Goal: Task Accomplishment & Management: Complete application form

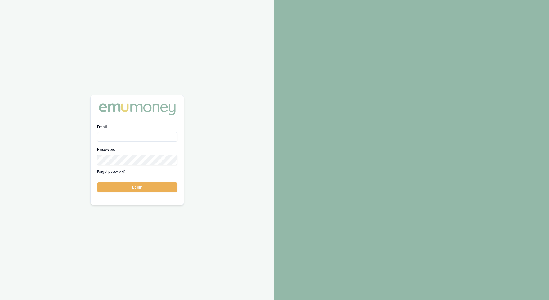
type input "[EMAIL_ADDRESS][PERSON_NAME][DOMAIN_NAME]"
click at [133, 192] on button "Login" at bounding box center [137, 188] width 80 height 10
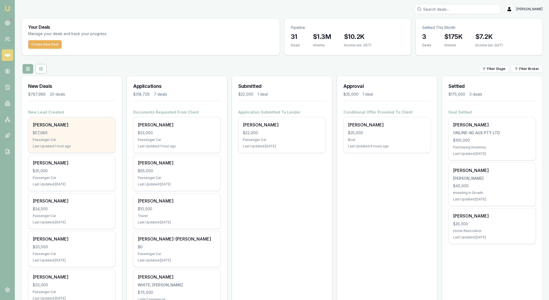
click at [93, 142] on div "Passenger Car" at bounding box center [72, 140] width 78 height 4
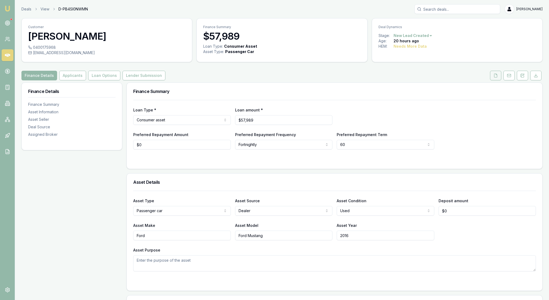
click at [494, 78] on icon at bounding box center [496, 75] width 4 height 4
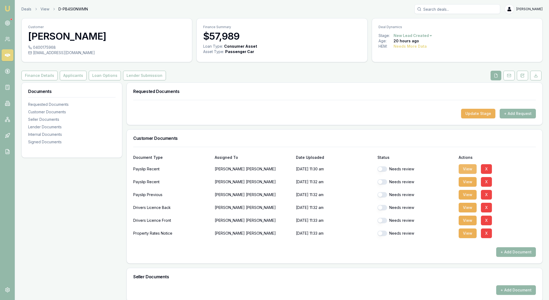
click at [468, 174] on button "View" at bounding box center [468, 169] width 18 height 10
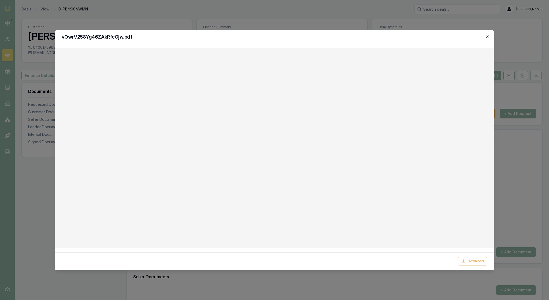
click at [486, 37] on icon "button" at bounding box center [487, 36] width 2 height 2
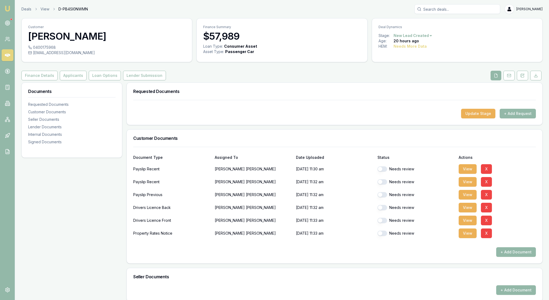
click at [386, 172] on button "button" at bounding box center [382, 168] width 10 height 5
checkbox input "false"
checkbox input "true"
click at [468, 187] on button "View" at bounding box center [468, 182] width 18 height 10
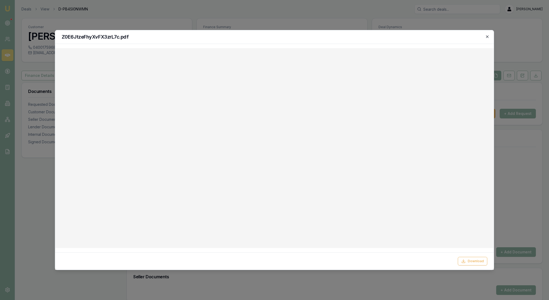
click at [487, 38] on icon "button" at bounding box center [487, 37] width 4 height 4
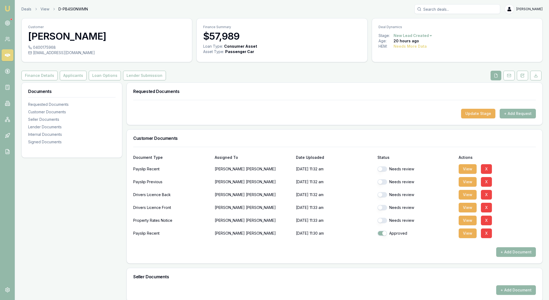
click at [382, 172] on button "button" at bounding box center [382, 168] width 10 height 5
checkbox input "true"
click at [385, 185] on button "button" at bounding box center [382, 181] width 10 height 5
checkbox input "true"
click at [471, 200] on button "View" at bounding box center [468, 195] width 18 height 10
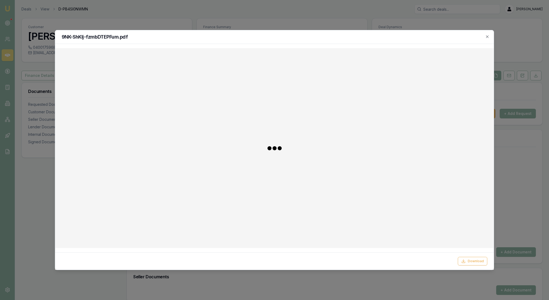
checkbox input "false"
checkbox input "true"
click at [486, 36] on icon "button" at bounding box center [487, 37] width 4 height 4
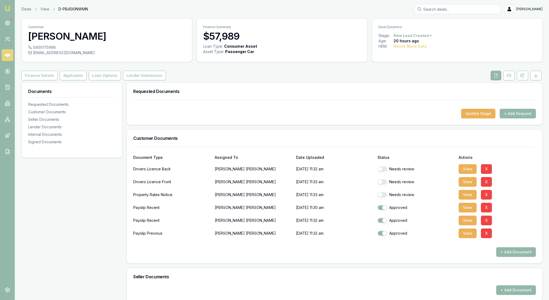
click at [386, 172] on button "button" at bounding box center [382, 168] width 10 height 5
checkbox input "false"
checkbox input "true"
click at [476, 238] on button "View" at bounding box center [468, 234] width 18 height 10
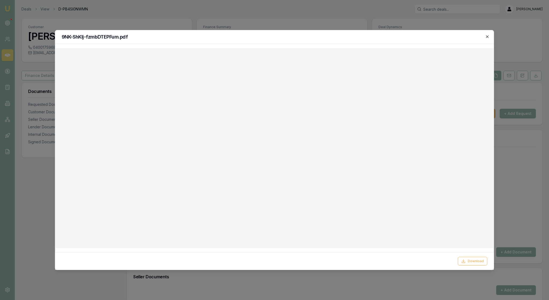
click at [486, 35] on icon "button" at bounding box center [487, 37] width 4 height 4
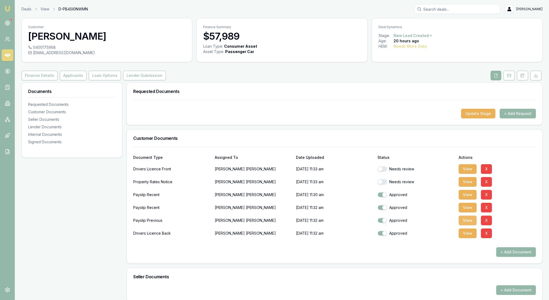
click at [467, 225] on button "View" at bounding box center [468, 221] width 18 height 10
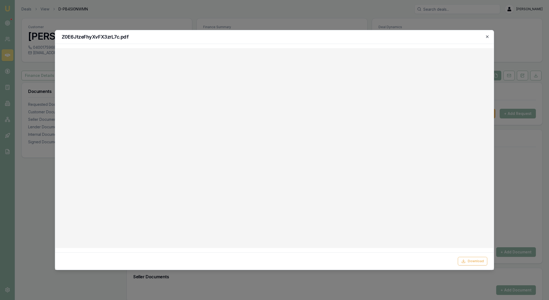
click at [487, 35] on icon "button" at bounding box center [487, 37] width 4 height 4
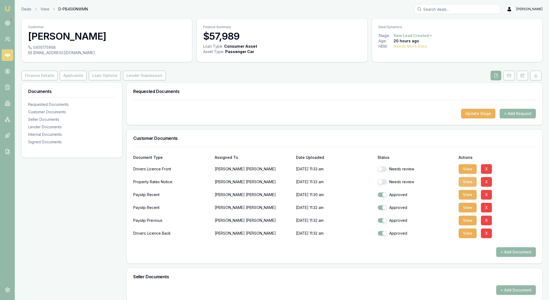
click at [468, 187] on button "View" at bounding box center [468, 182] width 18 height 10
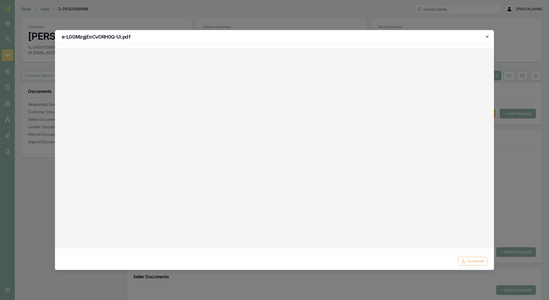
click at [486, 36] on icon "button" at bounding box center [487, 37] width 4 height 4
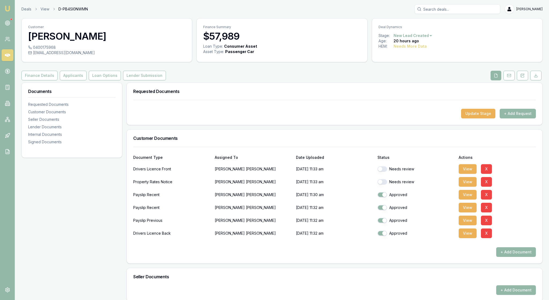
click at [385, 185] on button "button" at bounding box center [382, 181] width 10 height 5
checkbox input "true"
click at [468, 174] on button "View" at bounding box center [468, 169] width 18 height 10
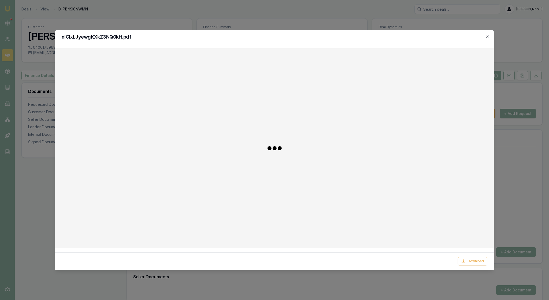
click at [426, 176] on div at bounding box center [275, 148] width 430 height 191
click at [486, 36] on icon "button" at bounding box center [487, 37] width 4 height 4
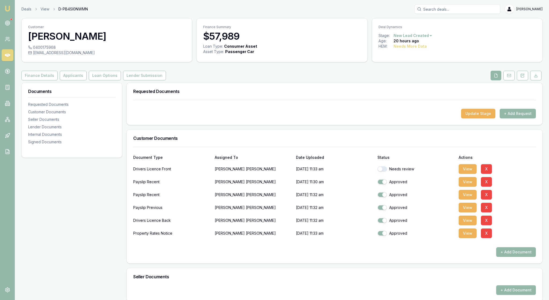
click at [384, 172] on button "button" at bounding box center [382, 168] width 10 height 5
checkbox input "true"
click at [519, 187] on div "Payslip Recent Hendrik Van Wyk 26/09/2025, 11:30 am Approved View X" at bounding box center [334, 181] width 403 height 13
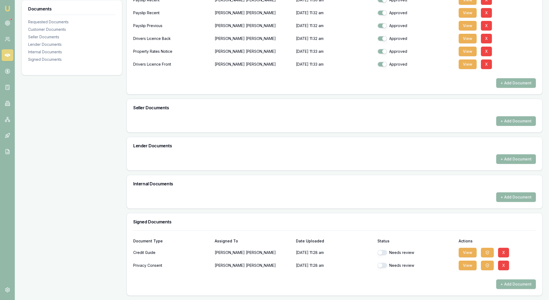
scroll to position [232, 0]
click at [471, 261] on button "View" at bounding box center [468, 266] width 18 height 10
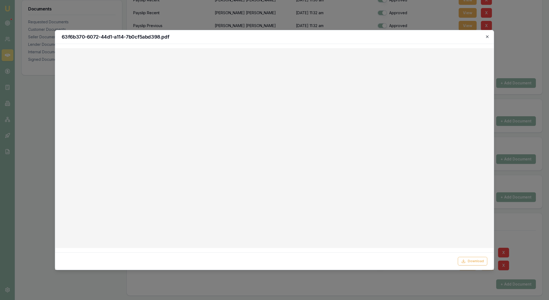
click at [485, 37] on icon "button" at bounding box center [487, 37] width 4 height 4
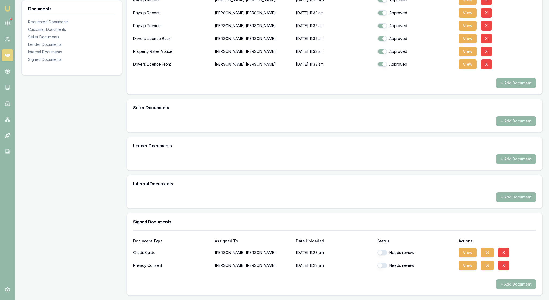
click at [383, 250] on button "button" at bounding box center [382, 252] width 10 height 5
checkbox input "true"
click at [385, 263] on button "button" at bounding box center [382, 265] width 10 height 5
checkbox input "true"
click at [428, 280] on div "+ Add Document" at bounding box center [334, 285] width 403 height 10
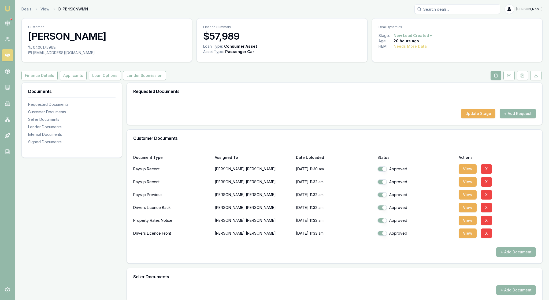
scroll to position [0, 0]
click at [343, 80] on div "Finance Details Applicants Loan Options Lender Submission" at bounding box center [281, 76] width 521 height 10
click at [9, 9] on img at bounding box center [7, 8] width 6 height 6
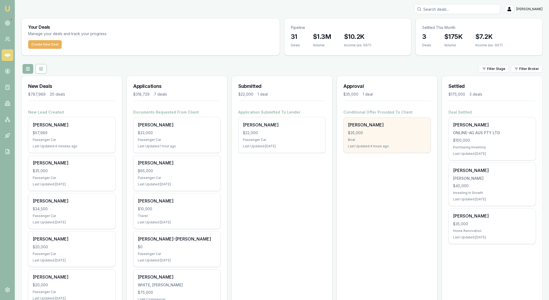
click at [391, 136] on div "$35,000" at bounding box center [387, 132] width 78 height 5
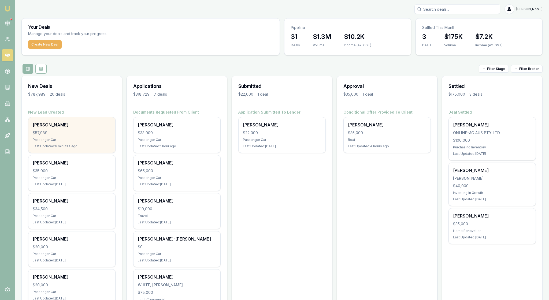
click at [102, 136] on div "$57,989" at bounding box center [72, 132] width 78 height 5
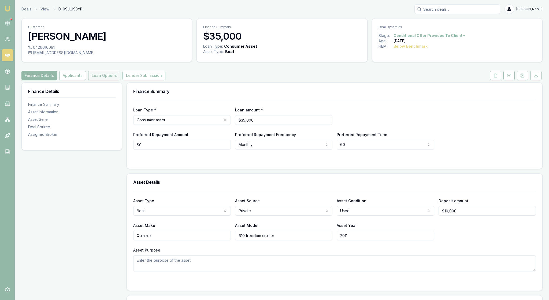
click at [120, 80] on button "Loan Options" at bounding box center [104, 76] width 32 height 10
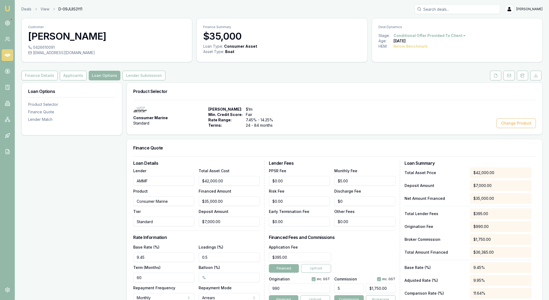
click at [396, 125] on div "Consumer Marine Standard Max Loan Amount: $1m Min. Credit Score: Fair Rate Rang…" at bounding box center [334, 117] width 403 height 21
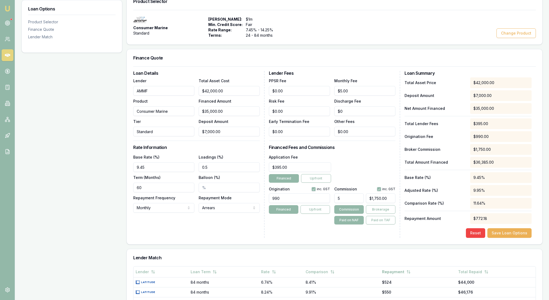
scroll to position [93, 0]
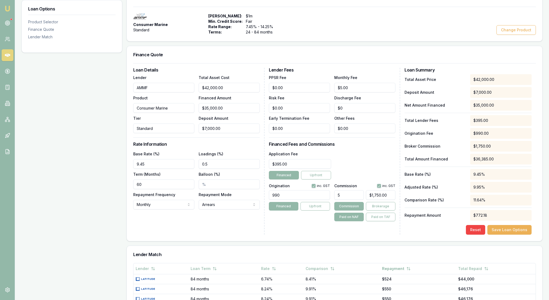
drag, startPoint x: 217, startPoint y: 196, endPoint x: 194, endPoint y: 195, distance: 22.5
click at [194, 195] on div "Base Rate (%) 9.45 Loadings (%) 0.5 Term (Months) 60 Balloon (%) Repayment Freq…" at bounding box center [196, 180] width 127 height 59
click at [246, 169] on div "Loadings (%)" at bounding box center [229, 160] width 61 height 18
click at [513, 235] on button "Save Loan Options" at bounding box center [509, 230] width 44 height 10
click at [414, 235] on div "Reset Save Loan Options" at bounding box center [468, 230] width 127 height 10
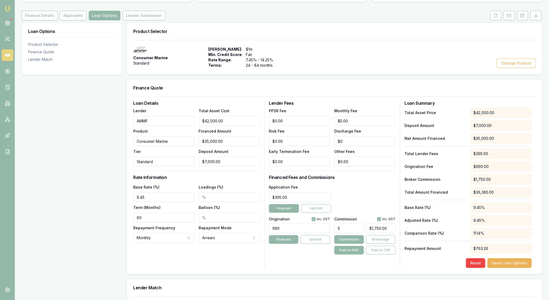
scroll to position [48, 0]
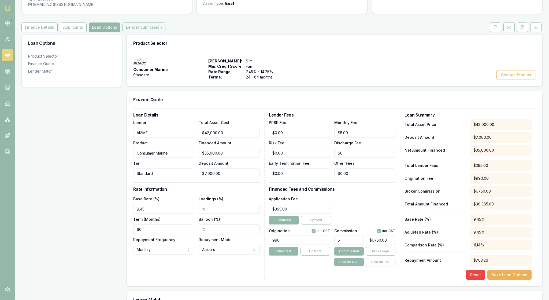
click at [165, 32] on button "Lender Submission" at bounding box center [144, 28] width 43 height 10
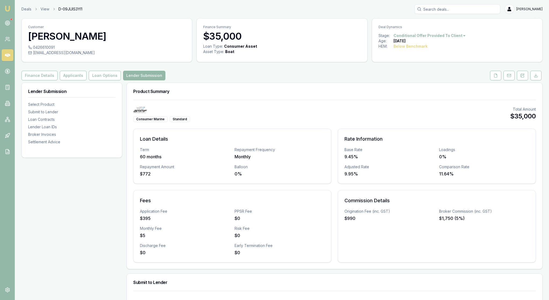
click at [311, 94] on h3 "Product Summary" at bounding box center [334, 91] width 403 height 4
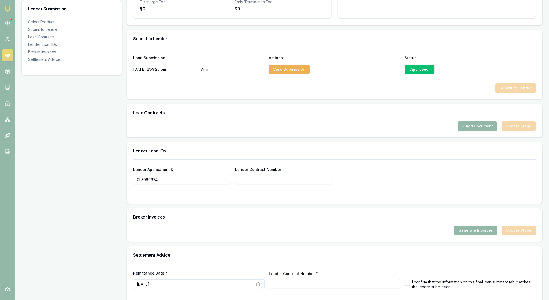
scroll to position [242, 0]
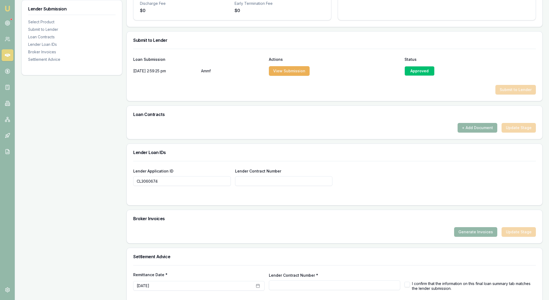
click at [391, 133] on div "+ Add Document Update Stage" at bounding box center [334, 128] width 403 height 10
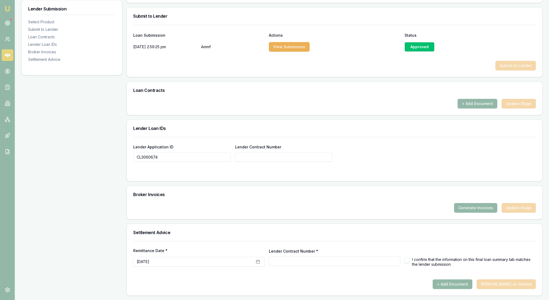
scroll to position [314, 0]
click at [257, 162] on input "Lender Contract Number" at bounding box center [284, 157] width 98 height 10
paste input "CL3060674"
type input "CL3060674"
click at [420, 155] on div "Lender Application ID CL3060674 Lender Contract Number CL3060674" at bounding box center [334, 153] width 403 height 18
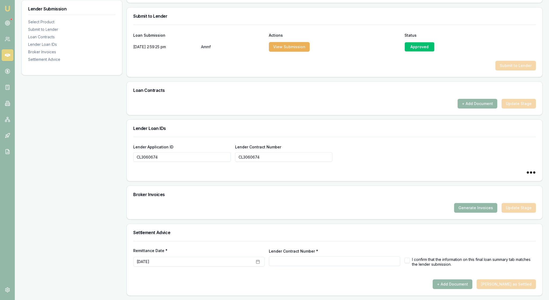
type input "CL3060674"
click at [411, 142] on div "Lender Application ID CL3060674 Lender Contract Number CL3060674" at bounding box center [334, 149] width 403 height 25
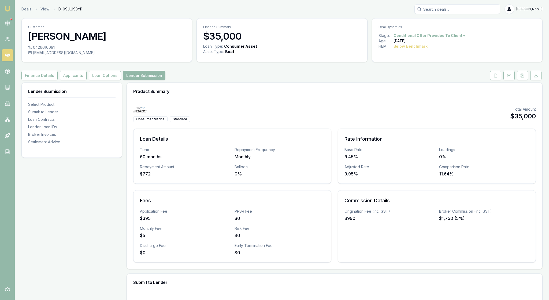
scroll to position [0, 0]
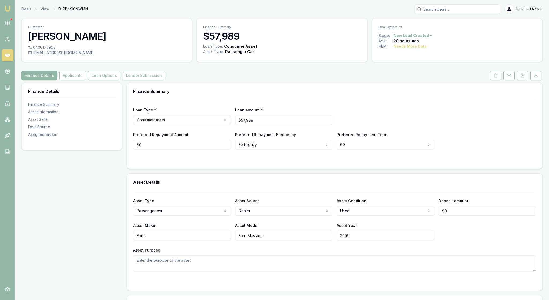
click at [494, 125] on div "Loan Type * Consumer asset Consumer loan Consumer asset Commercial loan Commerc…" at bounding box center [334, 116] width 403 height 18
click at [86, 80] on button "Applicants" at bounding box center [72, 76] width 27 height 10
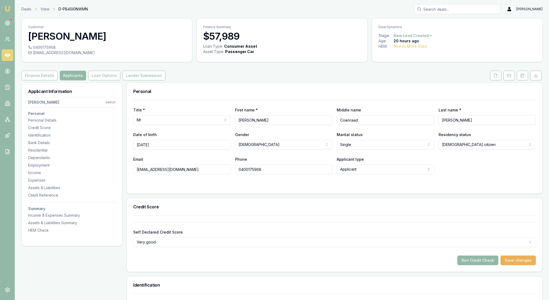
click at [301, 94] on div "Personal" at bounding box center [335, 91] width 416 height 17
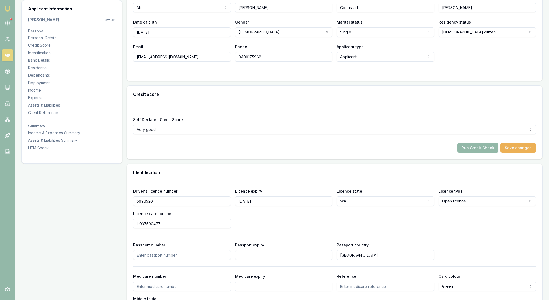
scroll to position [116, 0]
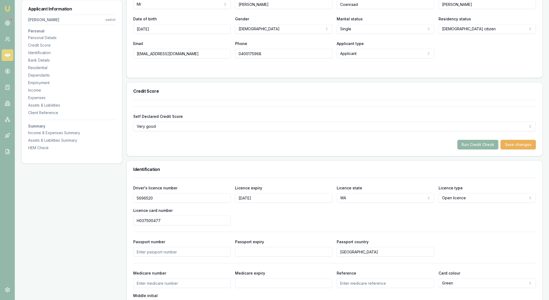
click at [462, 150] on button "Run Credit Check" at bounding box center [477, 145] width 41 height 10
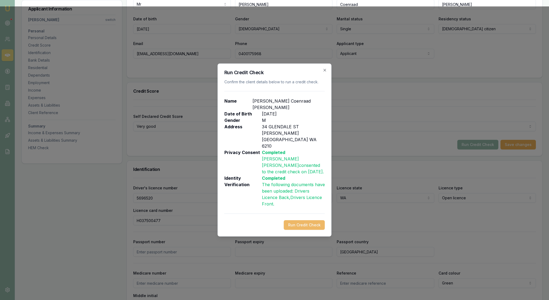
click at [308, 230] on button "Run Credit Check" at bounding box center [304, 225] width 41 height 10
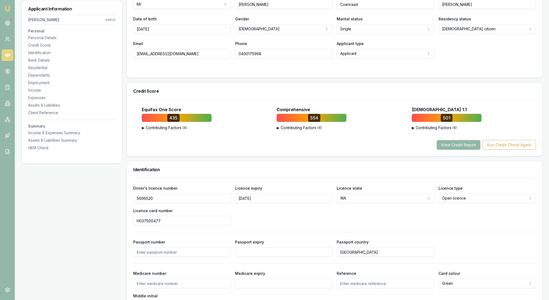
click at [440, 150] on button "View Credit Report" at bounding box center [459, 145] width 44 height 10
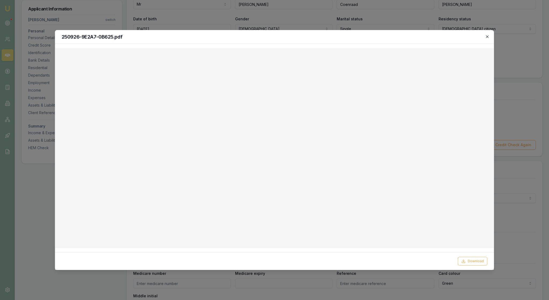
click at [487, 38] on icon "button" at bounding box center [487, 36] width 2 height 2
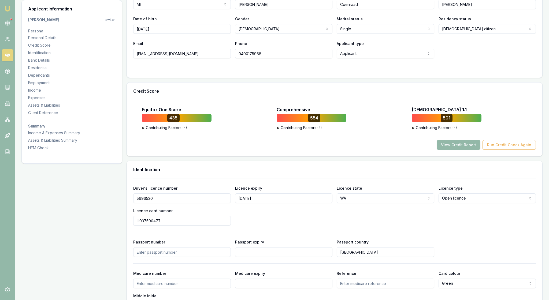
click at [452, 93] on h3 "Credit Score" at bounding box center [334, 91] width 403 height 4
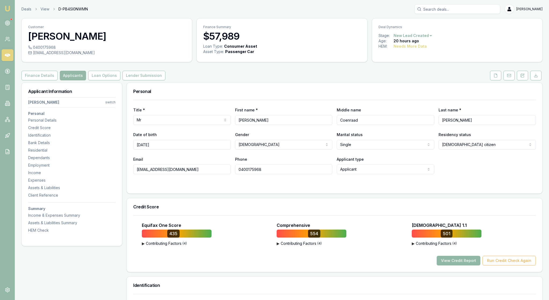
scroll to position [0, 0]
